Goal: Task Accomplishment & Management: Manage account settings

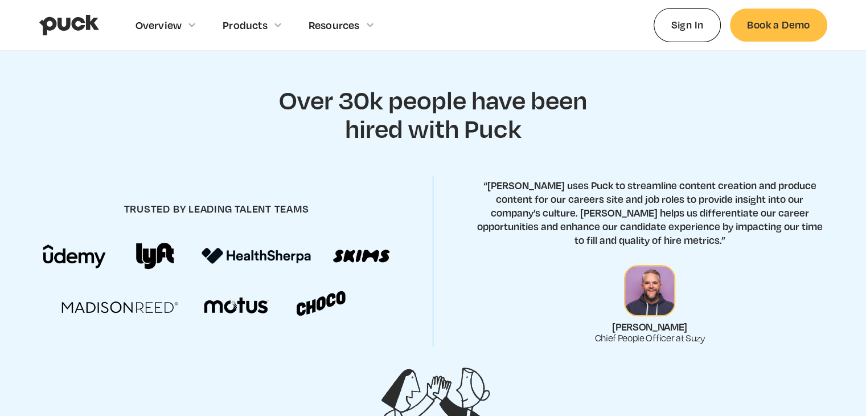
scroll to position [417, 0]
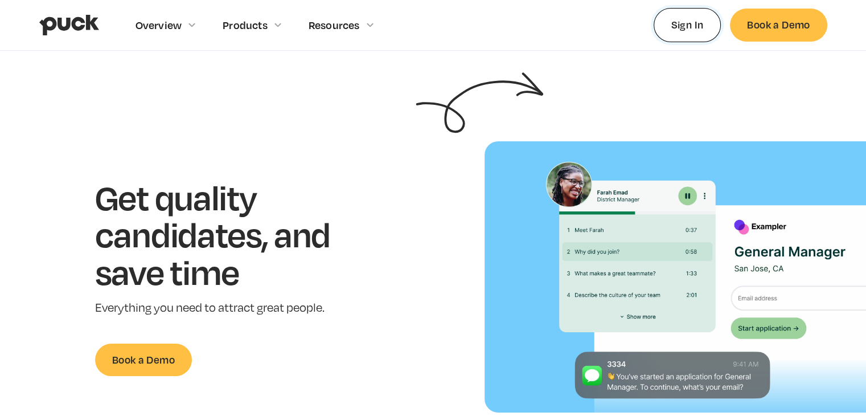
click at [701, 17] on link "Sign In" at bounding box center [688, 25] width 68 height 34
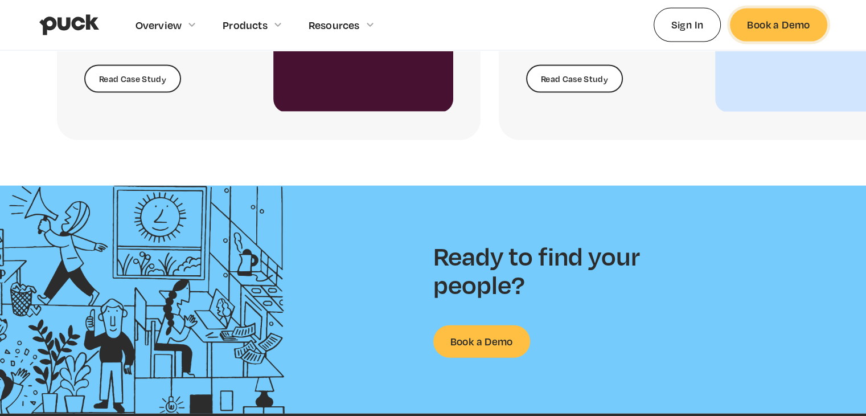
scroll to position [2614, 0]
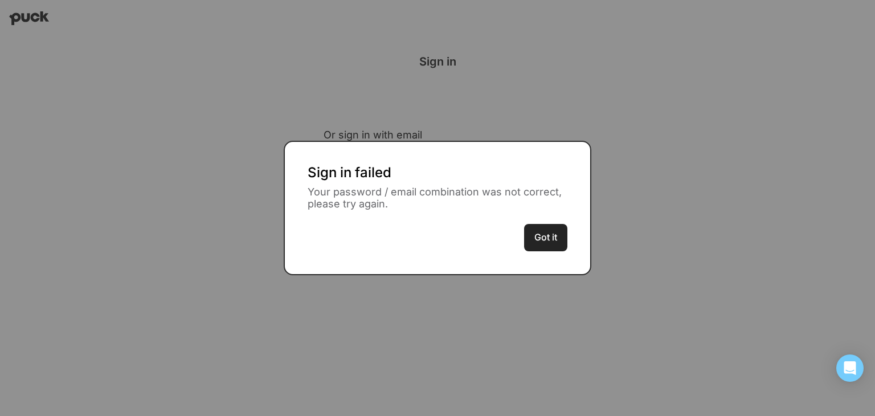
click at [556, 229] on button "Got it" at bounding box center [545, 237] width 43 height 27
